Goal: Task Accomplishment & Management: Use online tool/utility

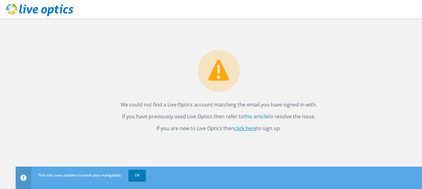
click at [252, 130] on link "click here" at bounding box center [245, 128] width 22 height 7
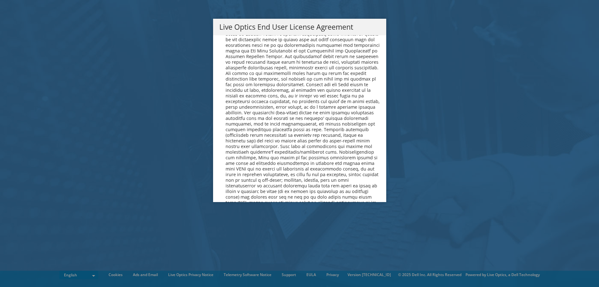
scroll to position [2360, 0]
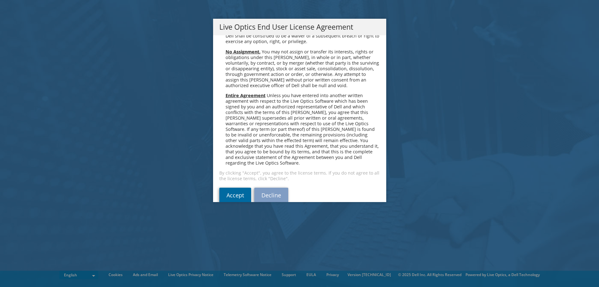
click at [231, 188] on link "Accept" at bounding box center [235, 195] width 32 height 15
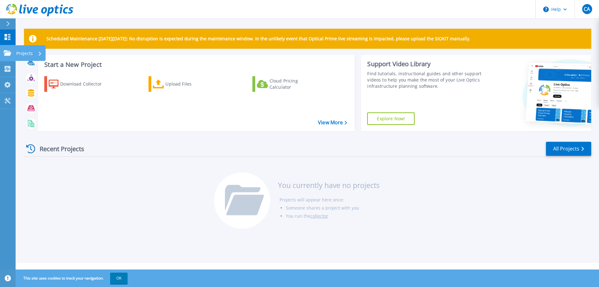
click at [7, 52] on icon at bounding box center [7, 52] width 7 height 5
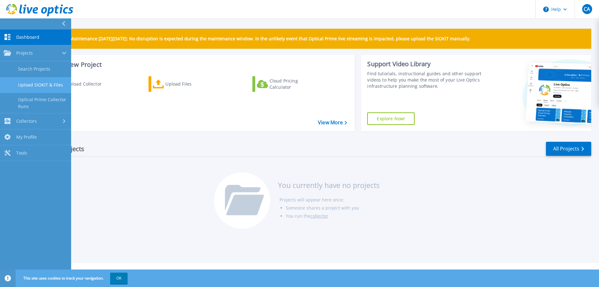
click at [47, 80] on link "Upload SIOKIT & Files" at bounding box center [35, 85] width 71 height 16
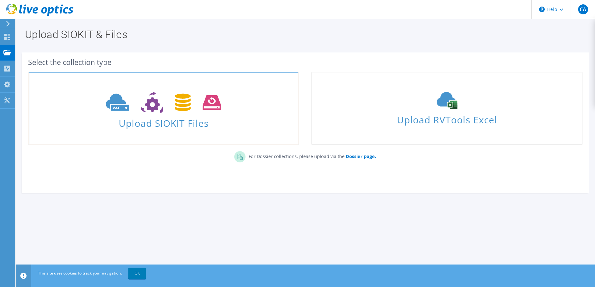
click at [178, 120] on span "Upload SIOKIT Files" at bounding box center [163, 121] width 269 height 13
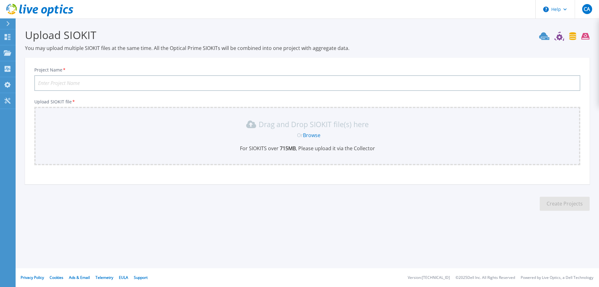
click at [89, 80] on input "Project Name *" at bounding box center [307, 83] width 546 height 16
type input "aubmc"
click at [309, 134] on link "Browse" at bounding box center [311, 135] width 17 height 7
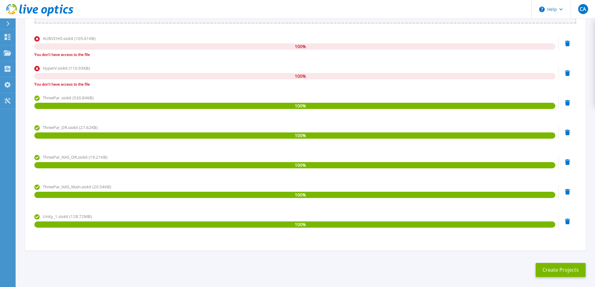
scroll to position [169, 0]
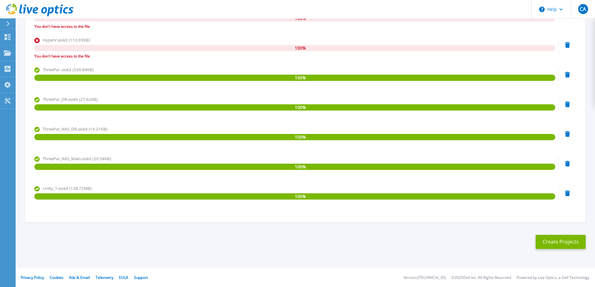
click at [572, 234] on section "Upload SIOKIT You may upload multiple SIOKIT files at the same time. All the Op…" at bounding box center [305, 56] width 579 height 414
click at [573, 240] on button "Create Projects" at bounding box center [560, 242] width 50 height 14
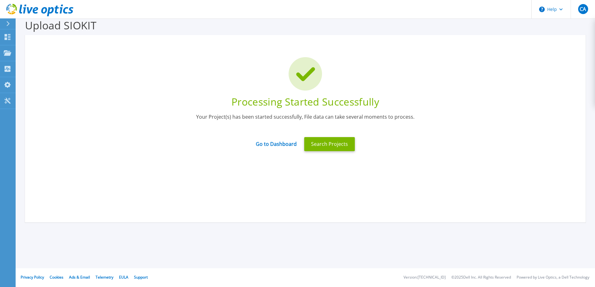
scroll to position [10, 0]
click at [275, 144] on link "Go to Dashboard" at bounding box center [276, 142] width 41 height 12
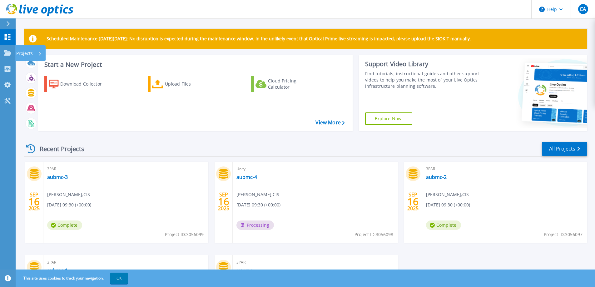
click at [8, 60] on link "Projects Projects" at bounding box center [8, 53] width 16 height 16
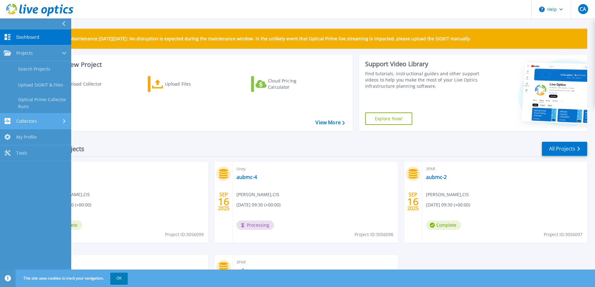
click at [26, 124] on div "Collectors" at bounding box center [20, 121] width 33 height 6
click at [27, 121] on link "My Profile My Profile" at bounding box center [35, 117] width 71 height 16
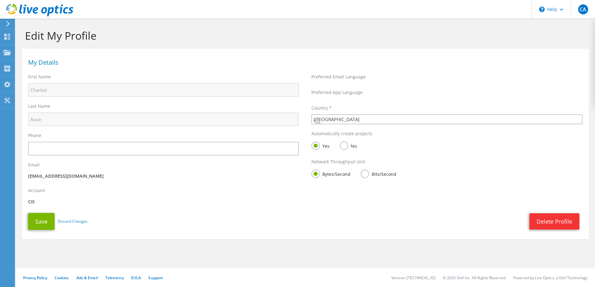
select select "123"
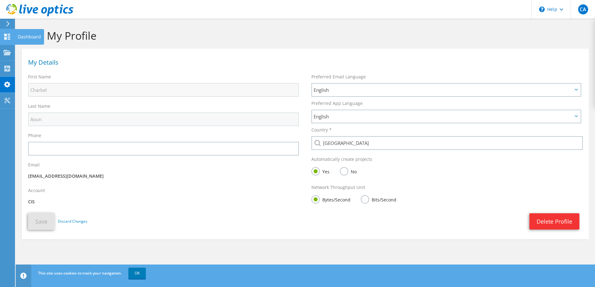
click at [10, 37] on use at bounding box center [7, 37] width 6 height 6
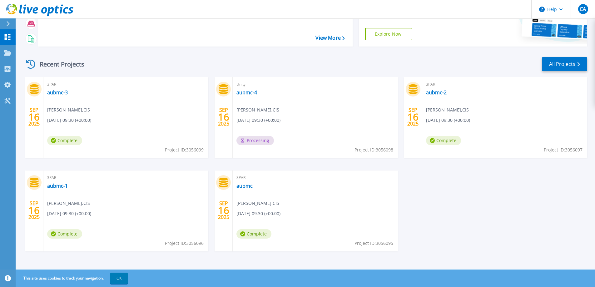
scroll to position [85, 0]
click at [58, 141] on span "Complete" at bounding box center [64, 139] width 35 height 9
click at [173, 150] on span "Project ID: 3056099" at bounding box center [184, 149] width 39 height 7
click at [50, 110] on span "Charbel Aoun , CIS" at bounding box center [68, 109] width 43 height 7
click at [55, 83] on span "3PAR" at bounding box center [125, 83] width 157 height 7
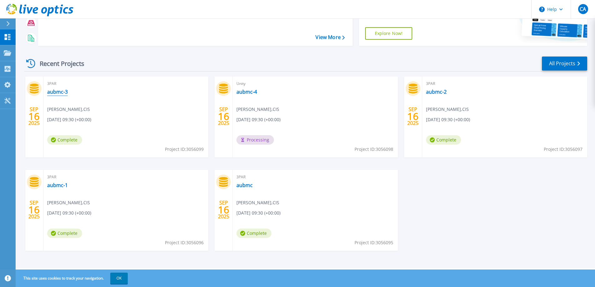
click at [53, 91] on link "aubmc-3" at bounding box center [57, 92] width 21 height 6
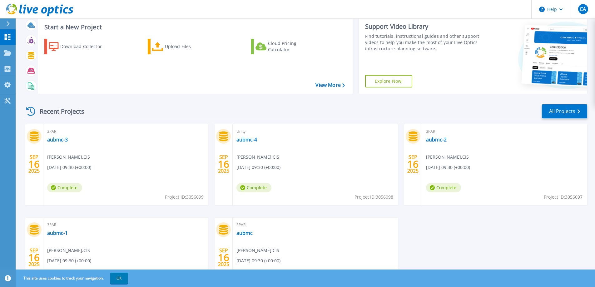
scroll to position [85, 0]
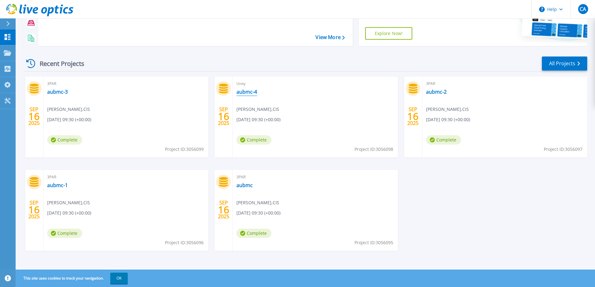
click at [249, 92] on link "aubmc-4" at bounding box center [246, 92] width 21 height 6
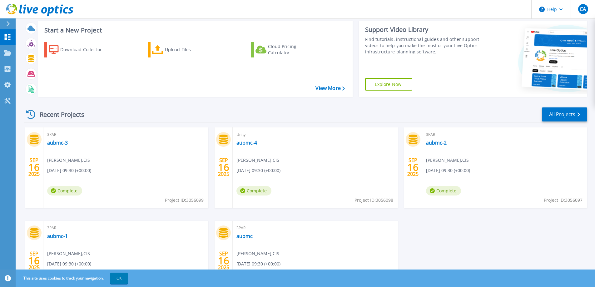
scroll to position [85, 0]
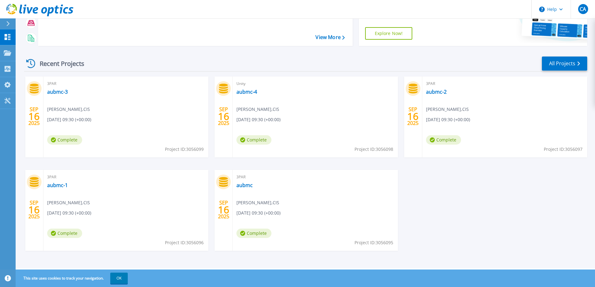
click at [417, 114] on span "16" at bounding box center [412, 116] width 11 height 5
click at [432, 91] on link "aubmc-2" at bounding box center [436, 92] width 21 height 6
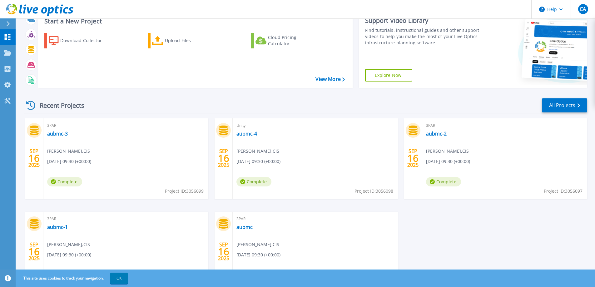
scroll to position [85, 0]
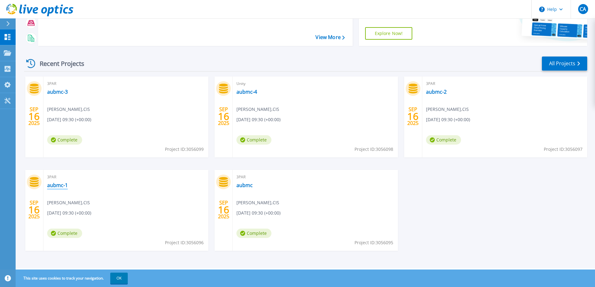
click at [61, 182] on link "aubmc-1" at bounding box center [57, 185] width 21 height 6
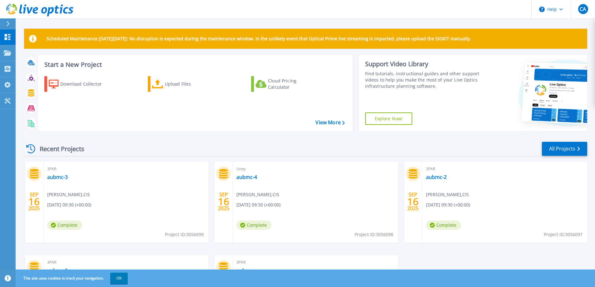
scroll to position [85, 0]
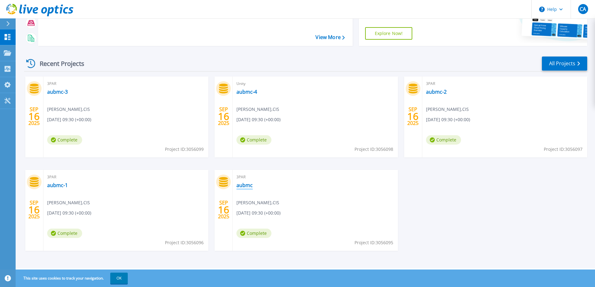
click at [243, 185] on link "aubmc" at bounding box center [244, 185] width 16 height 6
